Goal: Task Accomplishment & Management: Complete application form

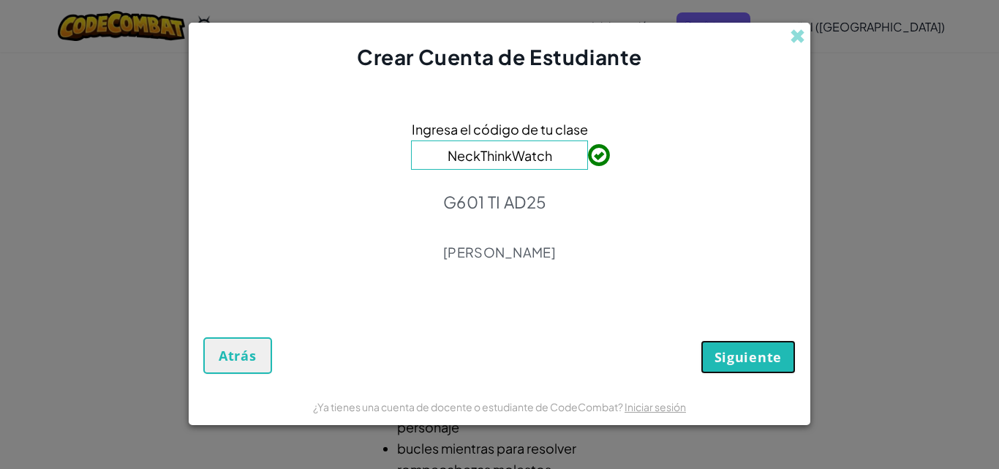
click at [736, 355] on font "Siguiente" at bounding box center [748, 357] width 67 height 18
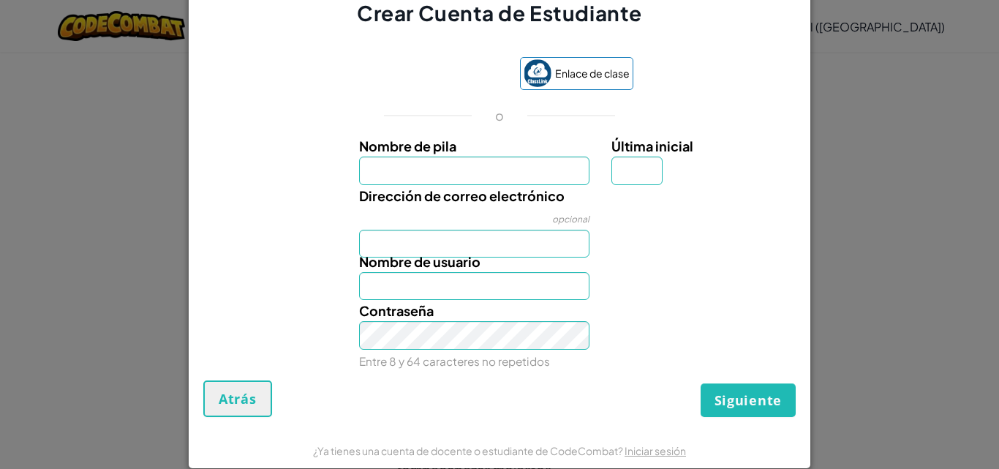
click at [602, 297] on div "Nombre de usuario" at bounding box center [499, 275] width 607 height 49
click at [619, 74] on font "Enlace de clase" at bounding box center [592, 73] width 75 height 13
click at [527, 85] on img at bounding box center [538, 73] width 28 height 28
click at [468, 170] on input "Nombre de pila" at bounding box center [474, 171] width 231 height 28
type input "[EMAIL_ADDRESS][DOMAIN_NAME]"
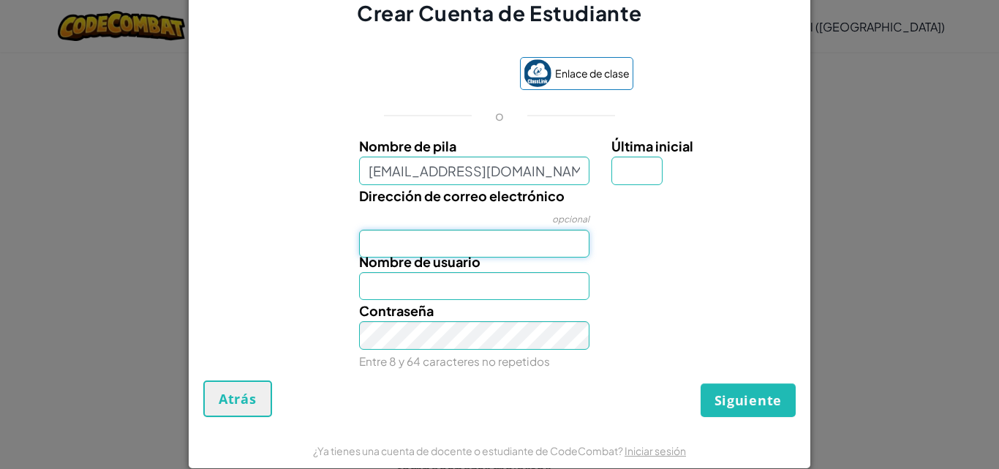
click at [440, 244] on div "Nombre de pila [EMAIL_ADDRESS][DOMAIN_NAME] Última inicial Dirección de correo …" at bounding box center [499, 250] width 585 height 230
type input "[EMAIL_ADDRESS][DOMAIN_NAME]"
click at [634, 165] on input "Última inicial" at bounding box center [637, 171] width 51 height 28
type input "o"
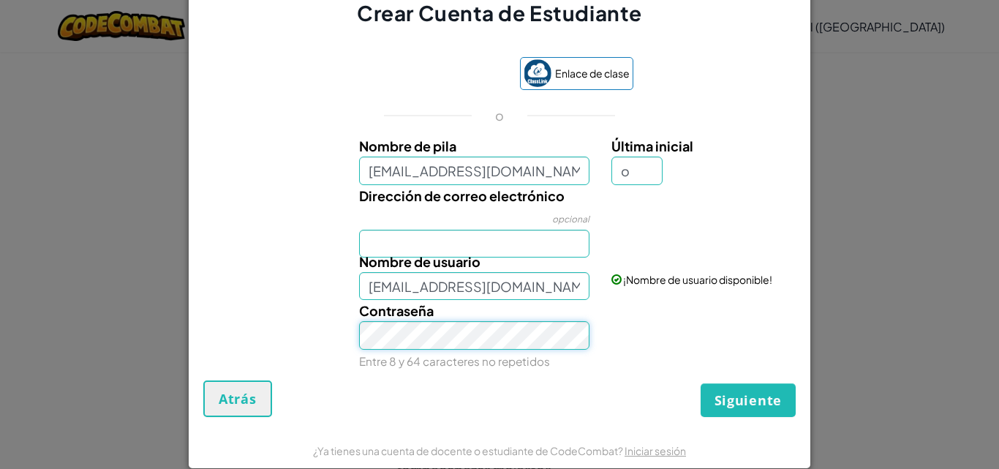
type input "[EMAIL_ADDRESS]"
click at [725, 385] on button "Siguiente" at bounding box center [748, 400] width 95 height 34
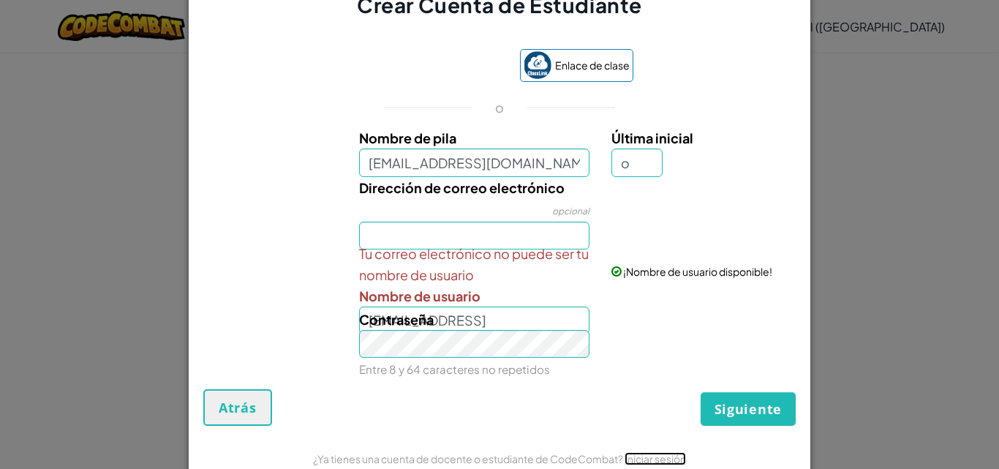
click at [658, 462] on font "Iniciar sesión" at bounding box center [655, 458] width 61 height 13
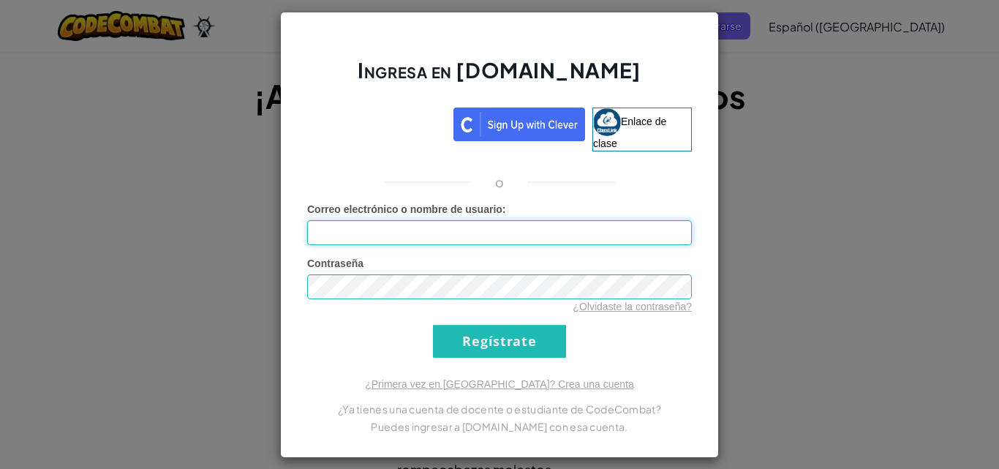
click at [481, 238] on input "Correo electrónico o nombre de usuario :" at bounding box center [499, 232] width 385 height 25
type input "[EMAIL_ADDRESS][DOMAIN_NAME]"
click at [494, 327] on input "Regístrate" at bounding box center [499, 341] width 133 height 33
click at [496, 341] on input "Regístrate" at bounding box center [499, 341] width 133 height 33
